Goal: Transaction & Acquisition: Subscribe to service/newsletter

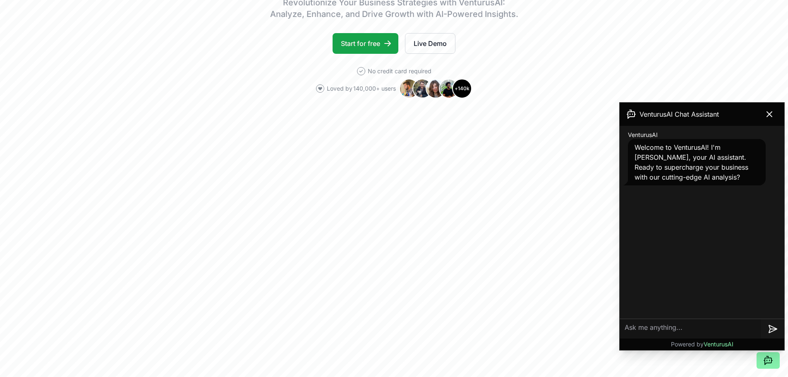
scroll to position [165, 0]
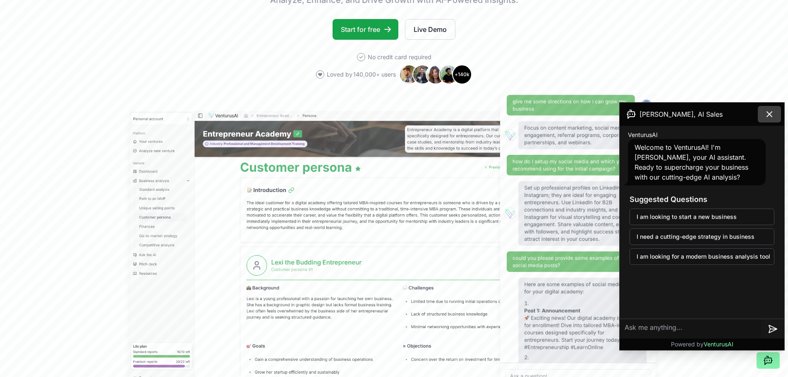
click at [763, 117] on button at bounding box center [769, 114] width 23 height 17
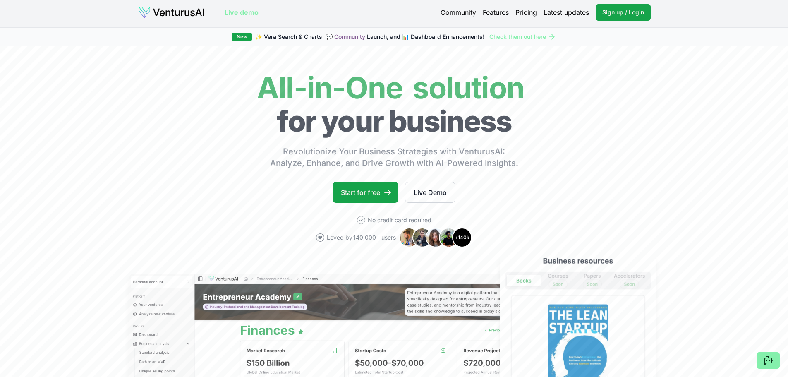
scroll to position [0, 0]
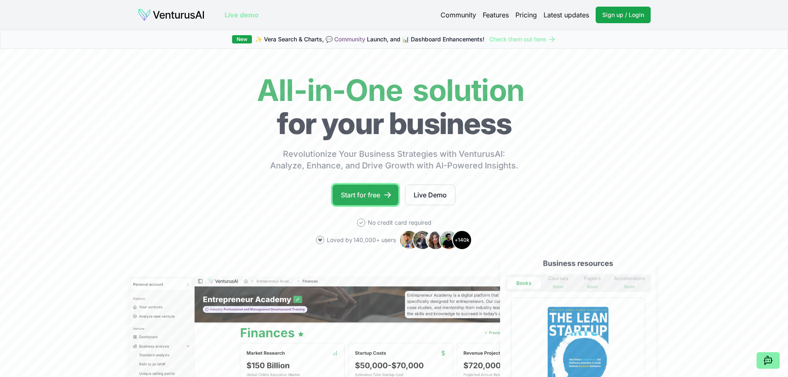
click at [340, 197] on link "Start for free" at bounding box center [366, 195] width 66 height 21
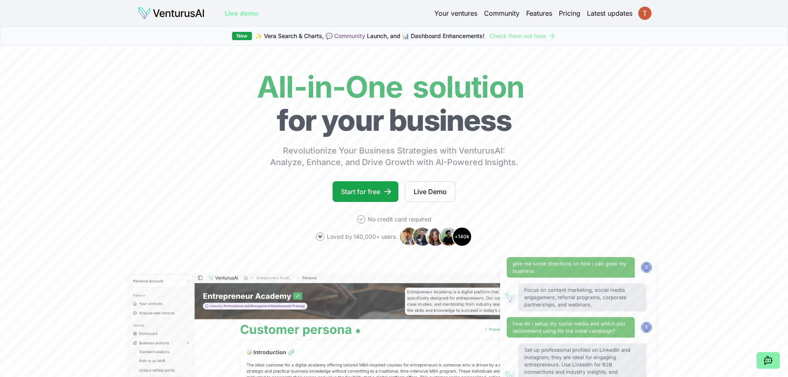
click at [645, 12] on html "We value your privacy We use cookies to enhance your browsing experience, serve…" at bounding box center [394, 188] width 788 height 377
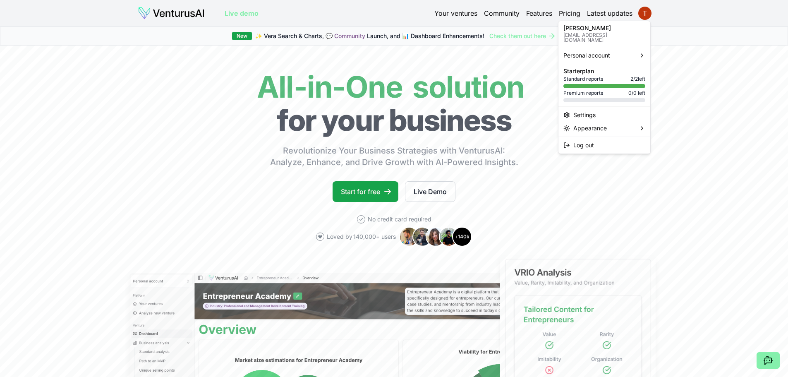
click at [565, 14] on html "We value your privacy We use cookies to enhance your browsing experience, serve…" at bounding box center [394, 188] width 788 height 377
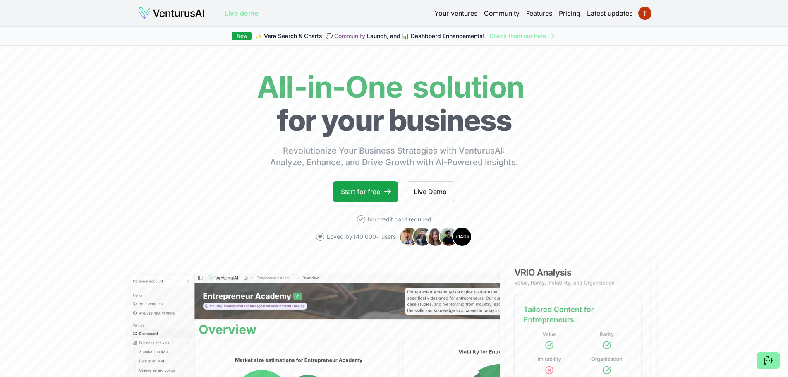
click at [620, 12] on link "Latest updates" at bounding box center [610, 13] width 46 height 10
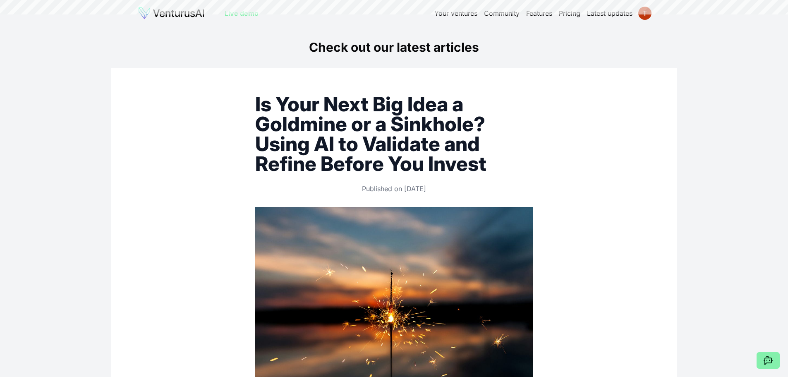
click at [643, 12] on body "We value your privacy We use cookies to enhance your browsing experience, serve…" at bounding box center [394, 188] width 788 height 377
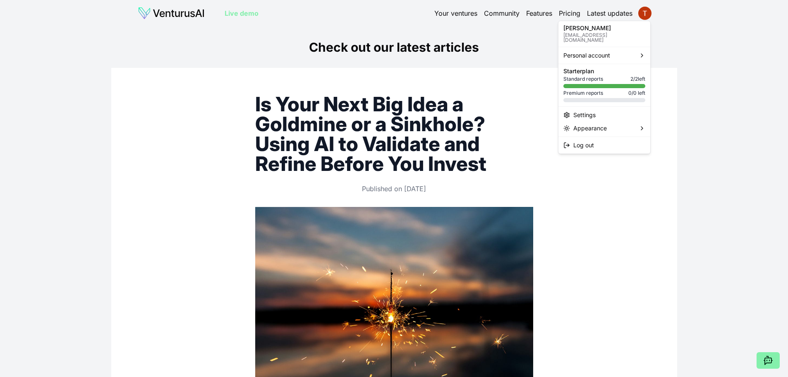
click at [643, 12] on html "We value your privacy We use cookies to enhance your browsing experience, serve…" at bounding box center [394, 188] width 788 height 377
click at [435, 13] on html "We value your privacy We use cookies to enhance your browsing experience, serve…" at bounding box center [394, 188] width 788 height 377
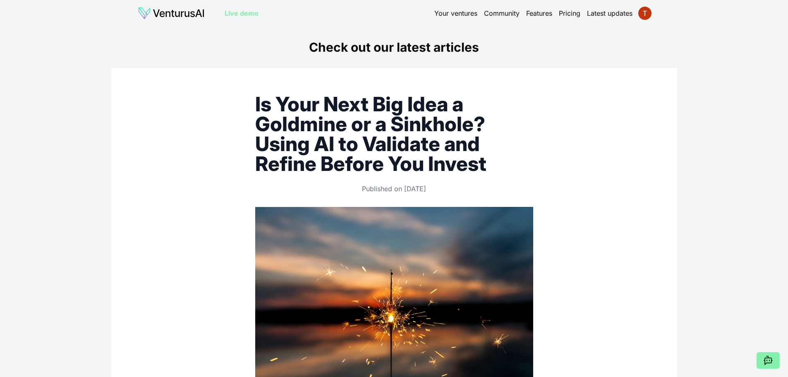
click at [435, 13] on link "Your ventures" at bounding box center [455, 13] width 43 height 10
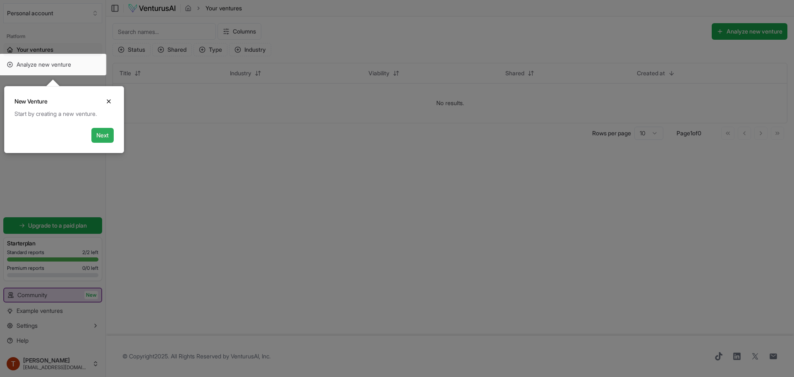
click at [104, 139] on button "Next" at bounding box center [102, 135] width 22 height 15
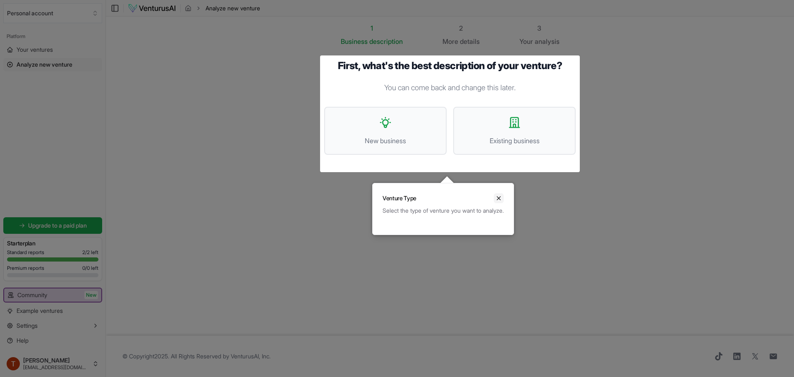
click at [501, 199] on icon "Close" at bounding box center [498, 197] width 3 height 3
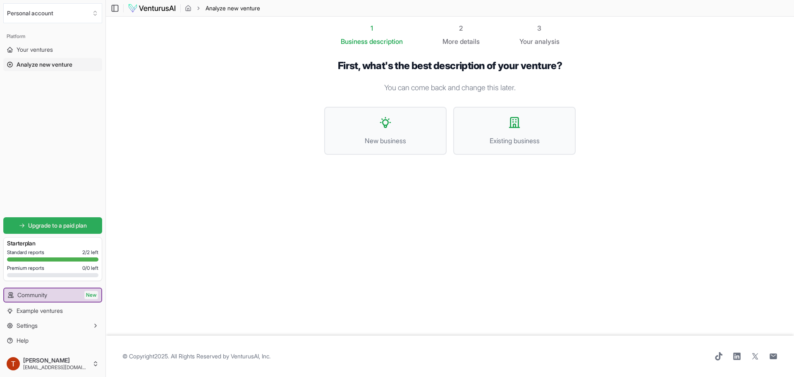
click at [58, 230] on link "Upgrade to a paid plan" at bounding box center [52, 225] width 99 height 17
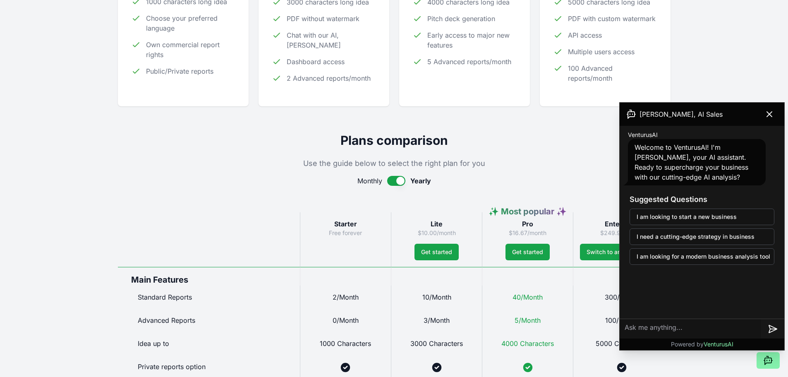
scroll to position [248, 0]
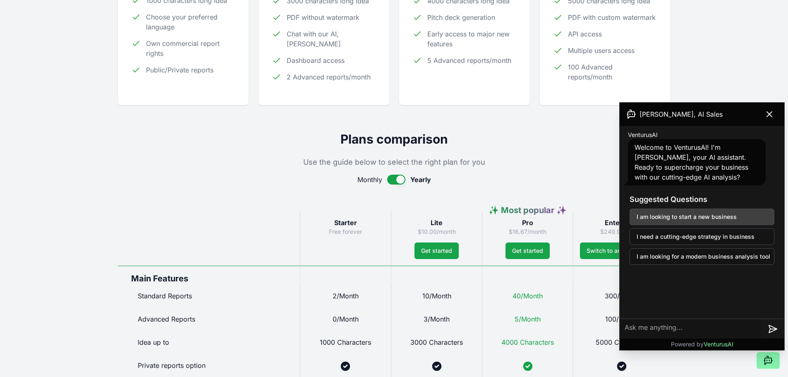
click at [733, 216] on button "I am looking to start a new business" at bounding box center [702, 216] width 145 height 17
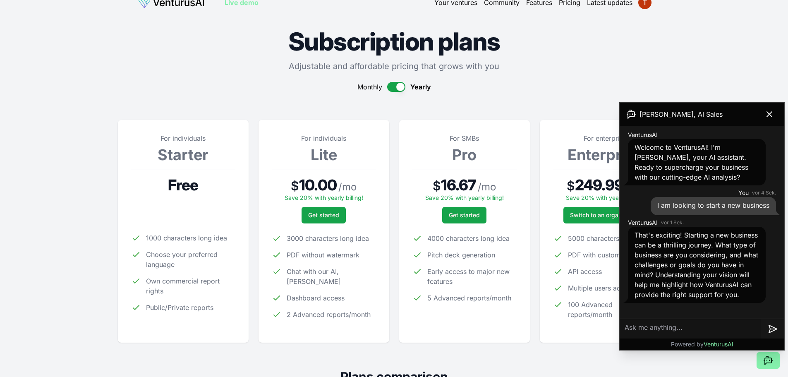
scroll to position [0, 0]
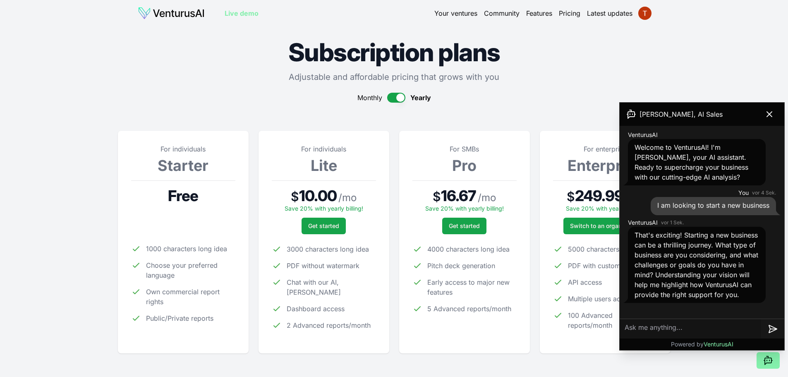
click at [651, 331] on textarea at bounding box center [690, 329] width 141 height 20
